Goal: Task Accomplishment & Management: Manage account settings

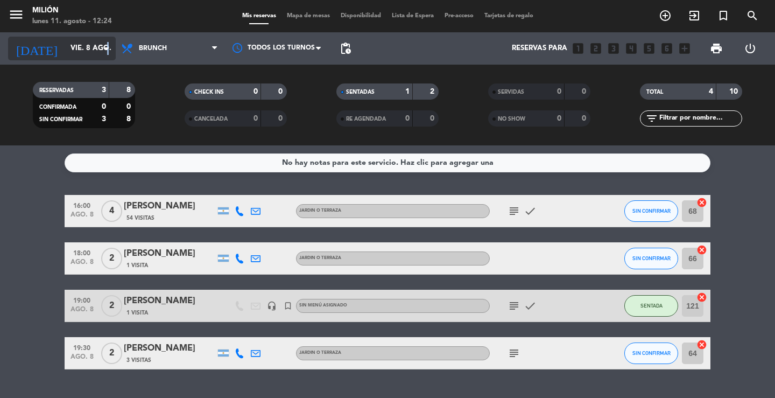
click at [109, 48] on icon "arrow_drop_down" at bounding box center [106, 48] width 13 height 13
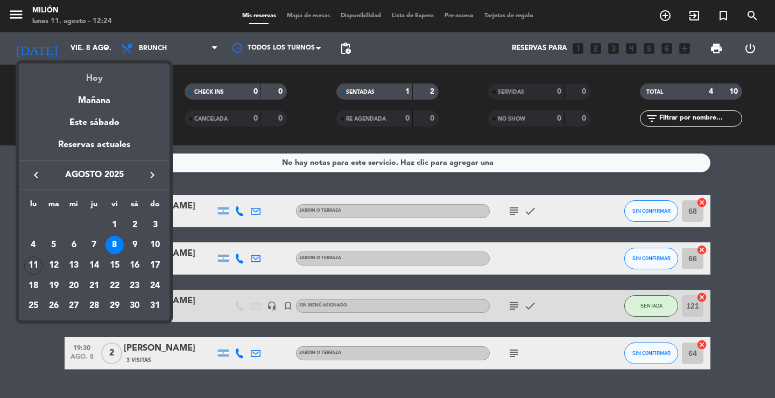
click at [98, 74] on div "Hoy" at bounding box center [94, 74] width 151 height 22
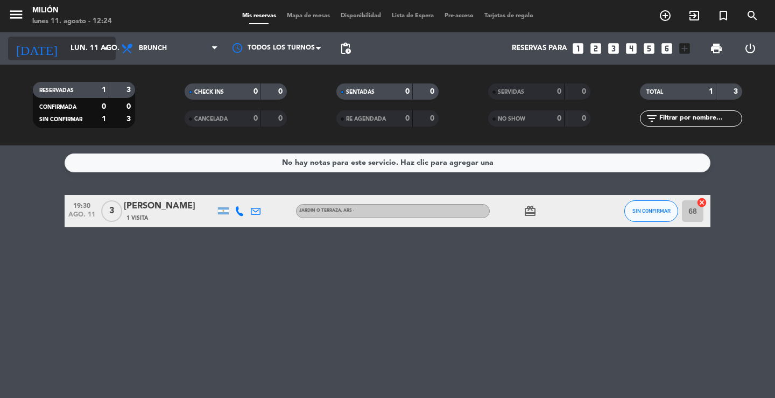
click at [110, 50] on icon "arrow_drop_down" at bounding box center [106, 48] width 13 height 13
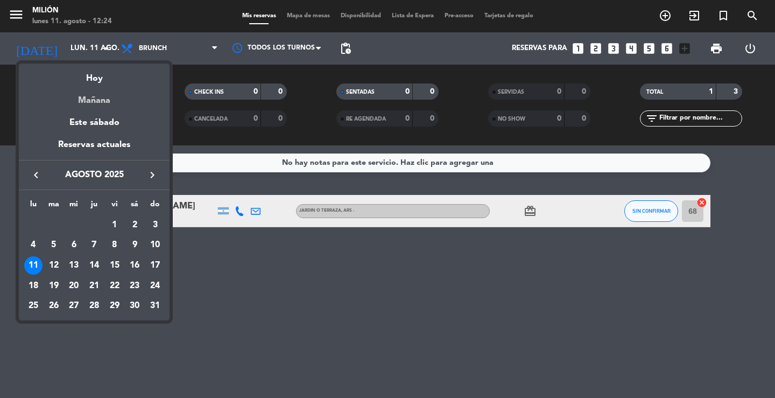
click at [95, 103] on div "Mañana" at bounding box center [94, 97] width 151 height 22
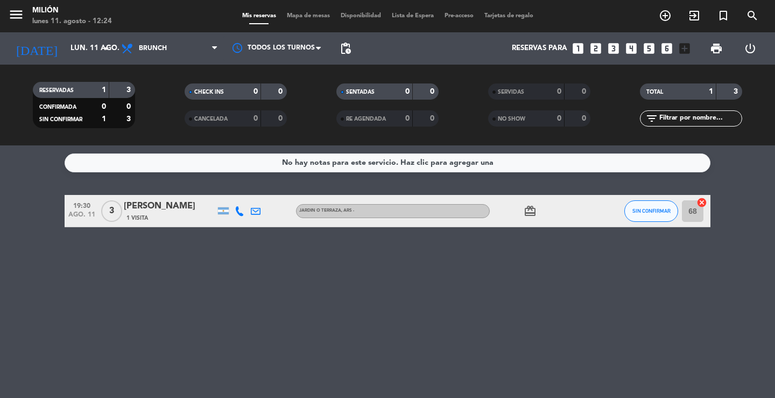
type input "[DATE] ago."
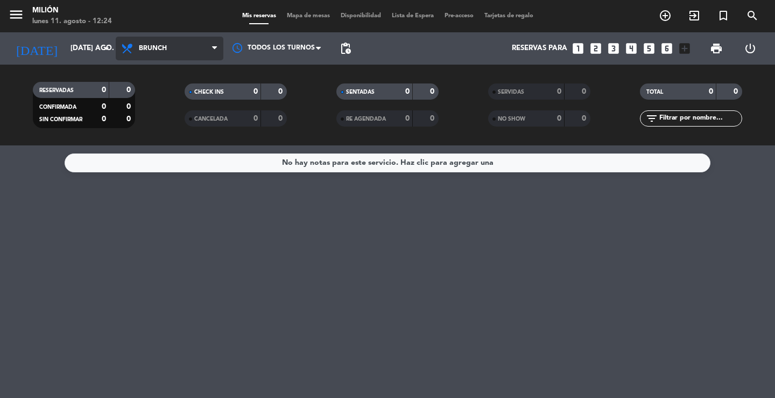
click at [210, 45] on span "Brunch" at bounding box center [170, 49] width 108 height 24
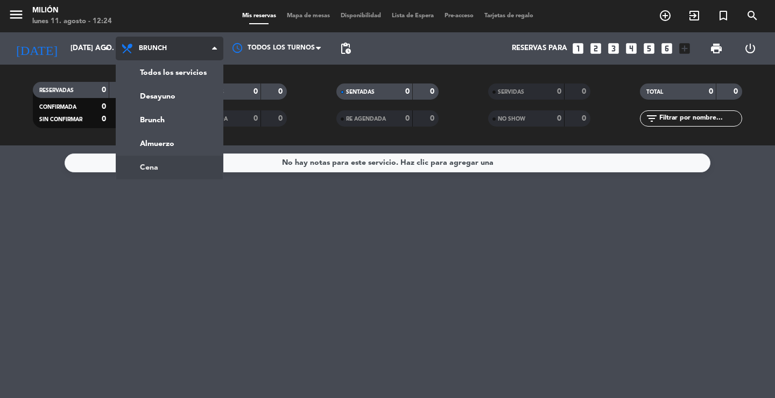
click at [164, 166] on ng-component "menu Milión lunes 11. agosto - 12:24 Mis reservas Mapa de mesas Disponibilidad …" at bounding box center [387, 199] width 775 height 398
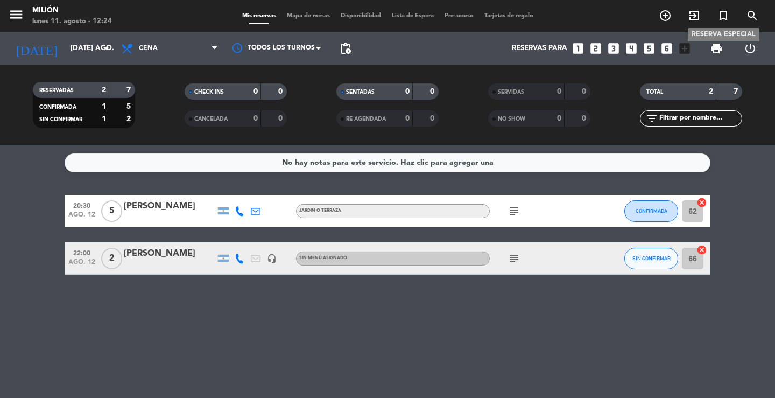
click at [723, 17] on icon "turned_in_not" at bounding box center [723, 15] width 13 height 13
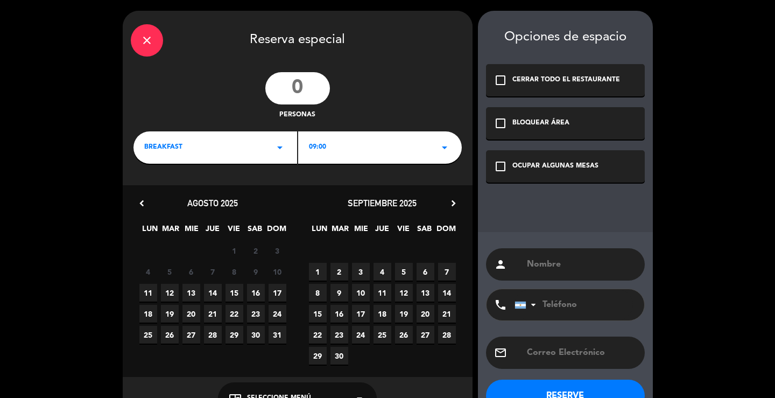
click at [305, 90] on input "number" at bounding box center [297, 88] width 65 height 32
type input "13"
click at [280, 145] on icon "arrow_drop_down" at bounding box center [279, 147] width 13 height 13
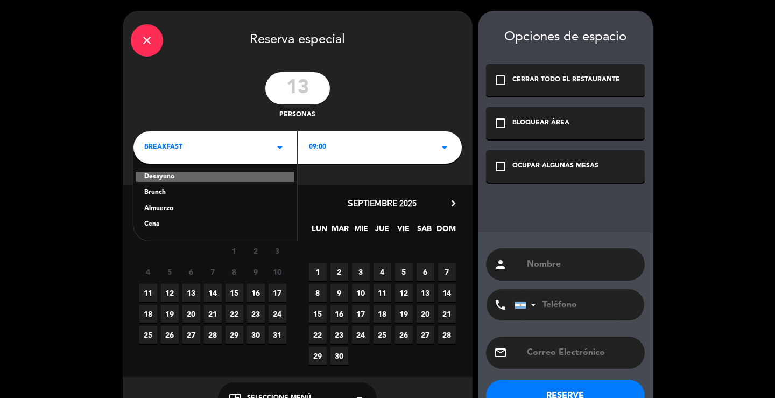
click at [152, 223] on div "Cena" at bounding box center [215, 224] width 142 height 11
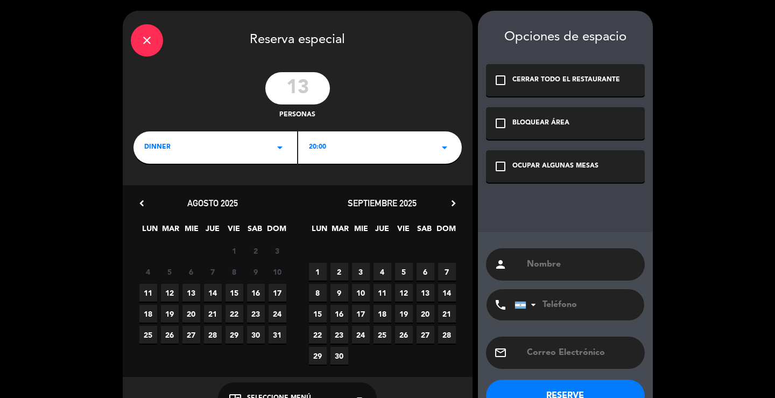
click at [446, 150] on icon "arrow_drop_down" at bounding box center [444, 147] width 13 height 13
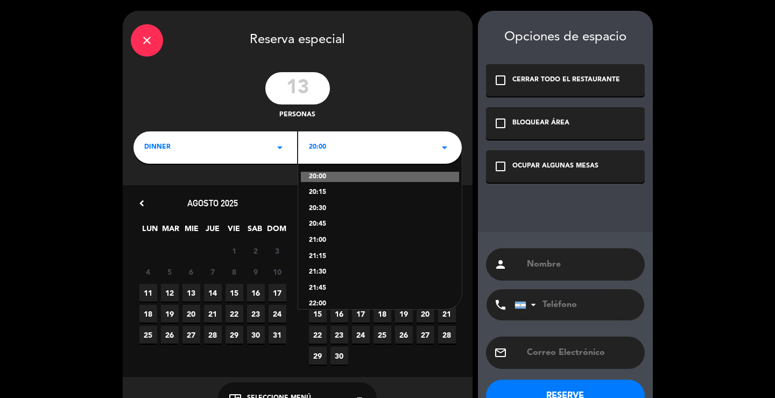
click at [313, 204] on div "20:30" at bounding box center [380, 208] width 142 height 11
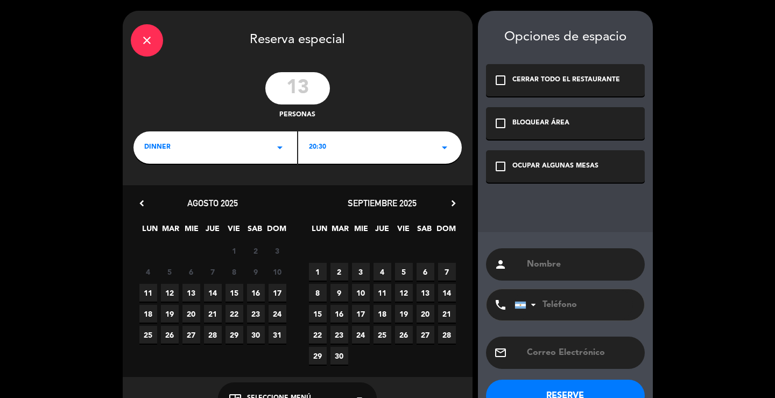
click at [167, 292] on span "12" at bounding box center [170, 293] width 18 height 18
click at [596, 167] on div "OCUPAR ALGUNAS MESAS" at bounding box center [555, 166] width 86 height 11
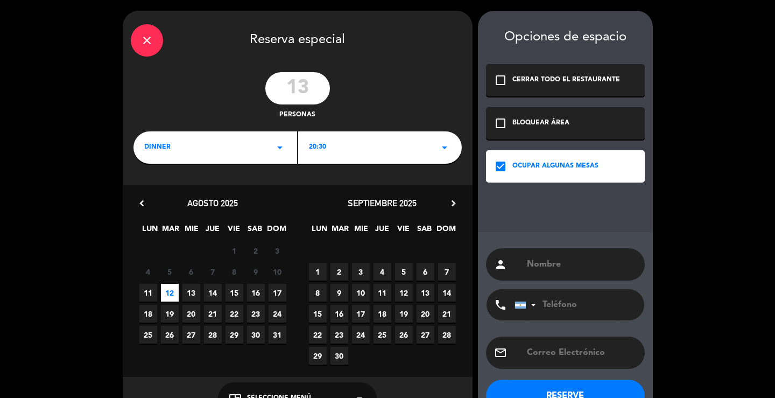
click at [566, 261] on input "text" at bounding box center [581, 264] width 111 height 15
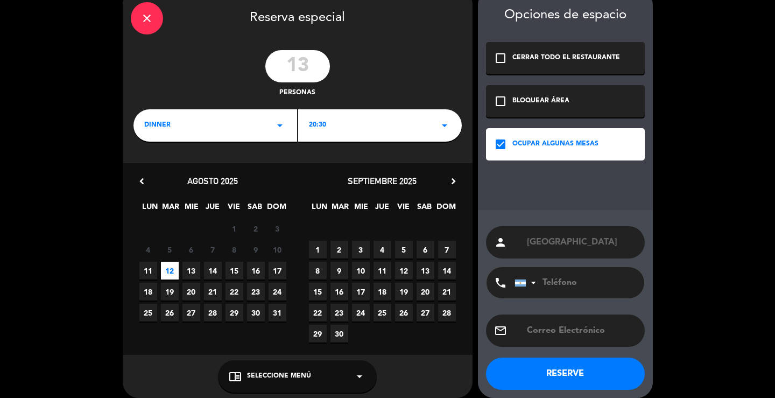
scroll to position [32, 0]
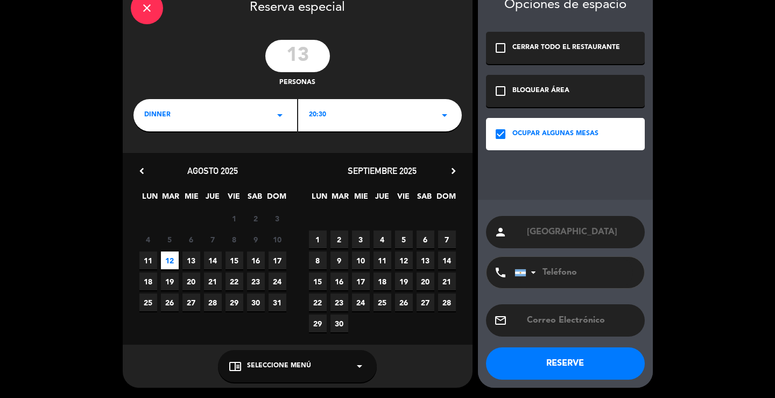
type input "[GEOGRAPHIC_DATA]"
click at [569, 364] on button "RESERVE" at bounding box center [565, 363] width 159 height 32
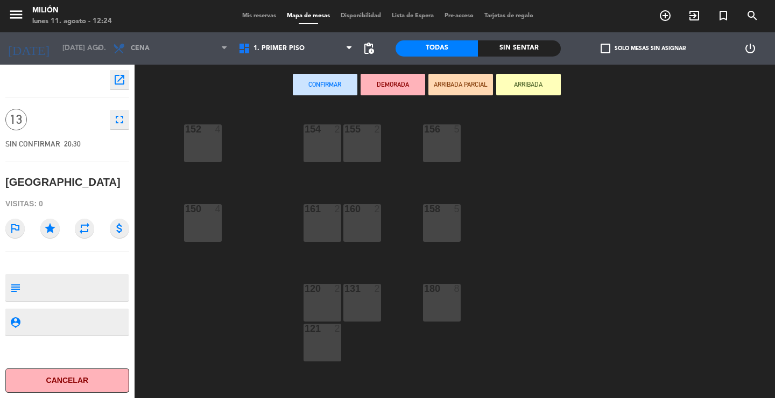
click at [436, 300] on div "180 8" at bounding box center [442, 303] width 38 height 38
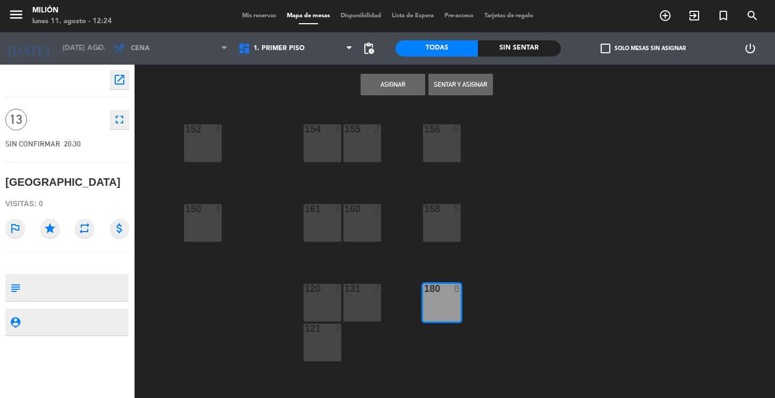
click at [401, 90] on button "Asignar" at bounding box center [393, 85] width 65 height 22
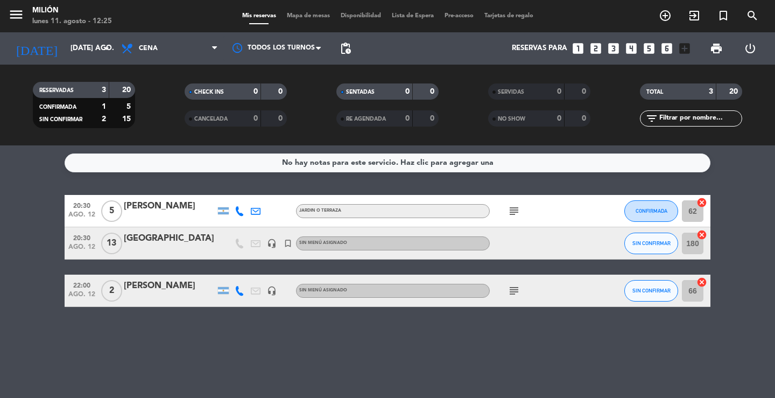
click at [147, 239] on div "[GEOGRAPHIC_DATA]" at bounding box center [169, 238] width 91 height 14
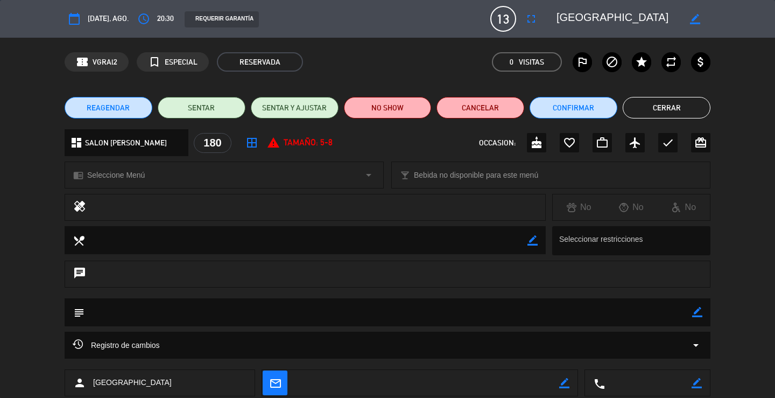
click at [694, 315] on icon "border_color" at bounding box center [697, 312] width 10 height 10
click at [444, 323] on textarea at bounding box center [388, 311] width 608 height 27
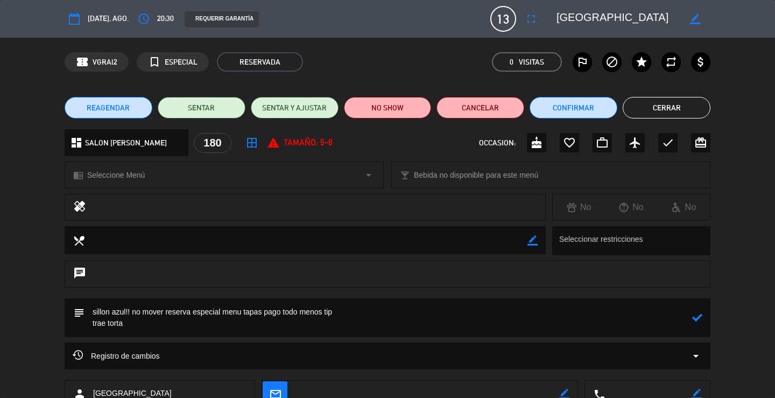
type textarea "sillon azul!! no mover reserva especial menu tapas pago todo menos tip trae tor…"
click at [700, 317] on icon at bounding box center [697, 317] width 10 height 10
click at [537, 148] on icon "cake" at bounding box center [536, 142] width 13 height 13
click at [689, 105] on button "Cerrar" at bounding box center [667, 108] width 88 height 22
